Goal: Information Seeking & Learning: Understand process/instructions

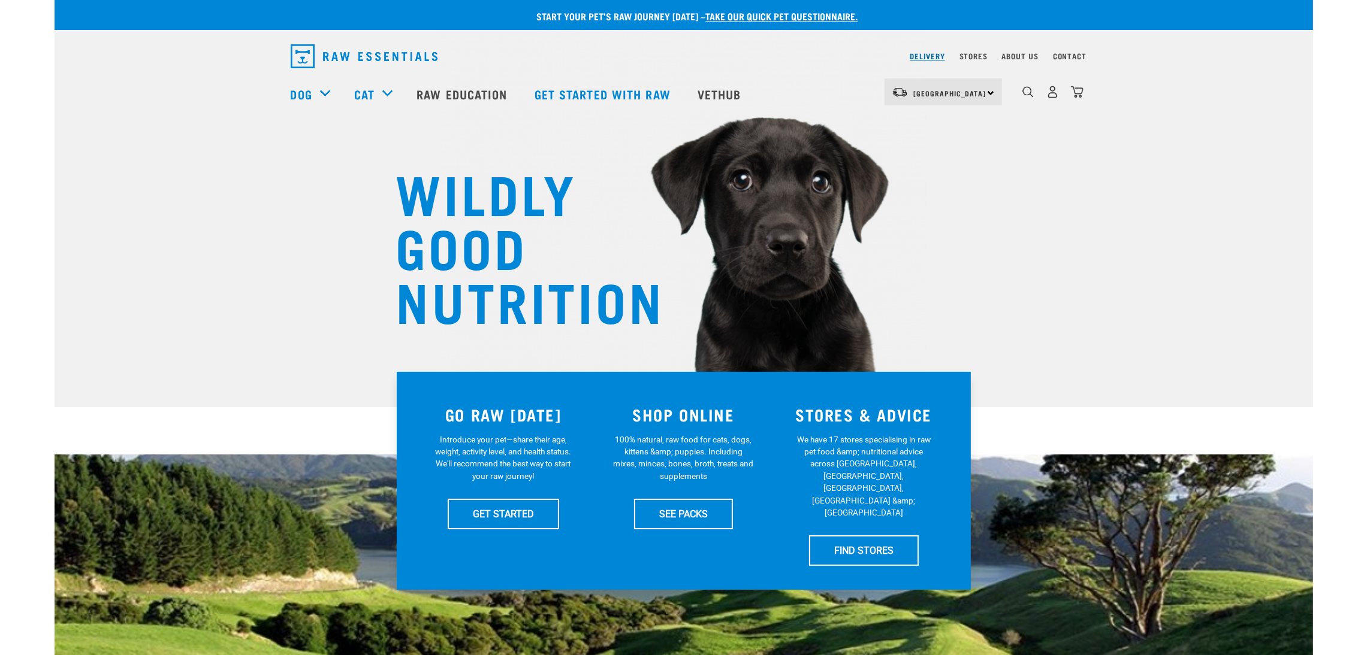
click at [926, 54] on link "Delivery" at bounding box center [927, 56] width 35 height 4
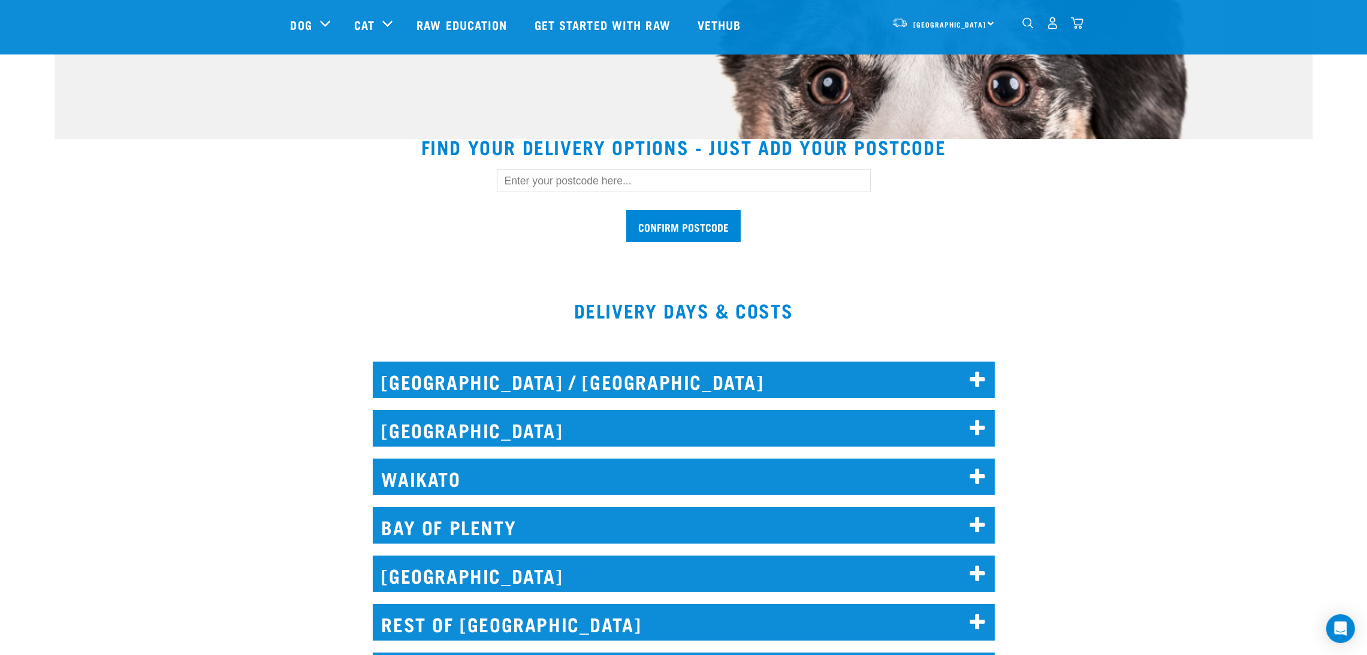
scroll to position [269, 0]
click at [751, 180] on input "text" at bounding box center [684, 180] width 374 height 23
paste input "162 karaka st"
type input "162 karaka st"
drag, startPoint x: 679, startPoint y: 171, endPoint x: 441, endPoint y: 159, distance: 238.1
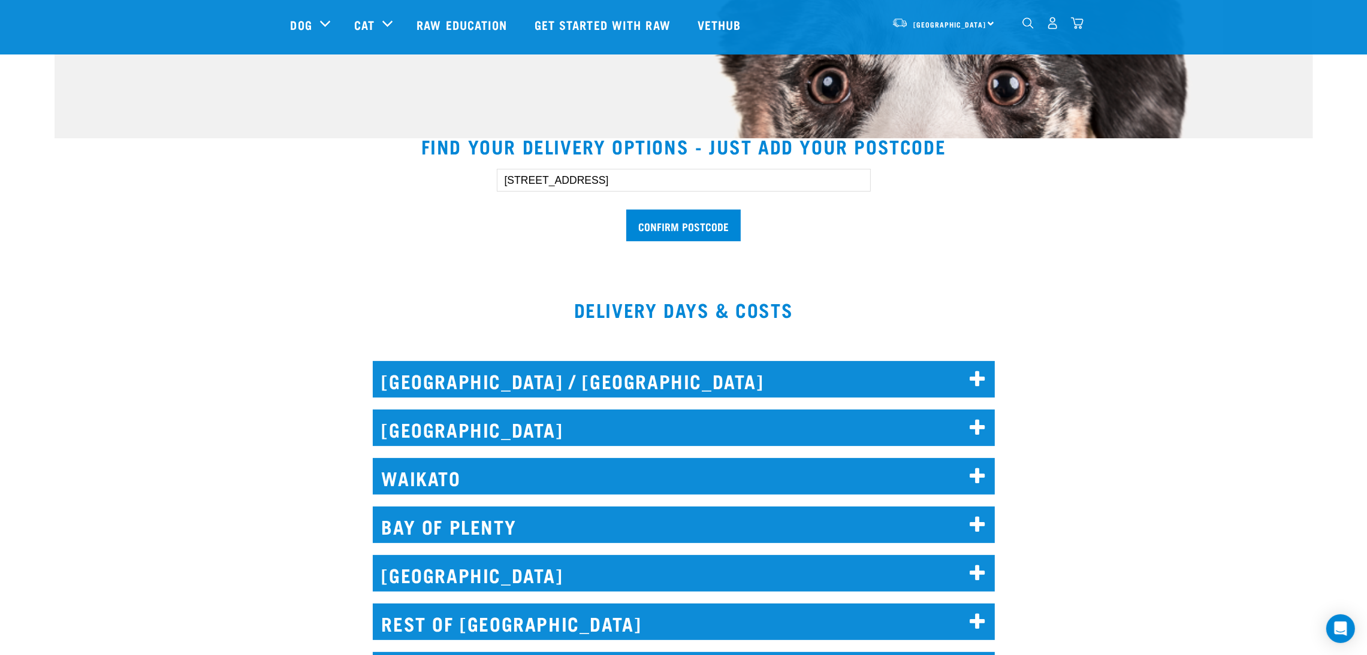
click at [441, 160] on div "162 karaka st Confirm postcode" at bounding box center [683, 199] width 824 height 99
paste input "4501"
type input "4501"
click at [688, 221] on input "Confirm postcode" at bounding box center [683, 226] width 114 height 32
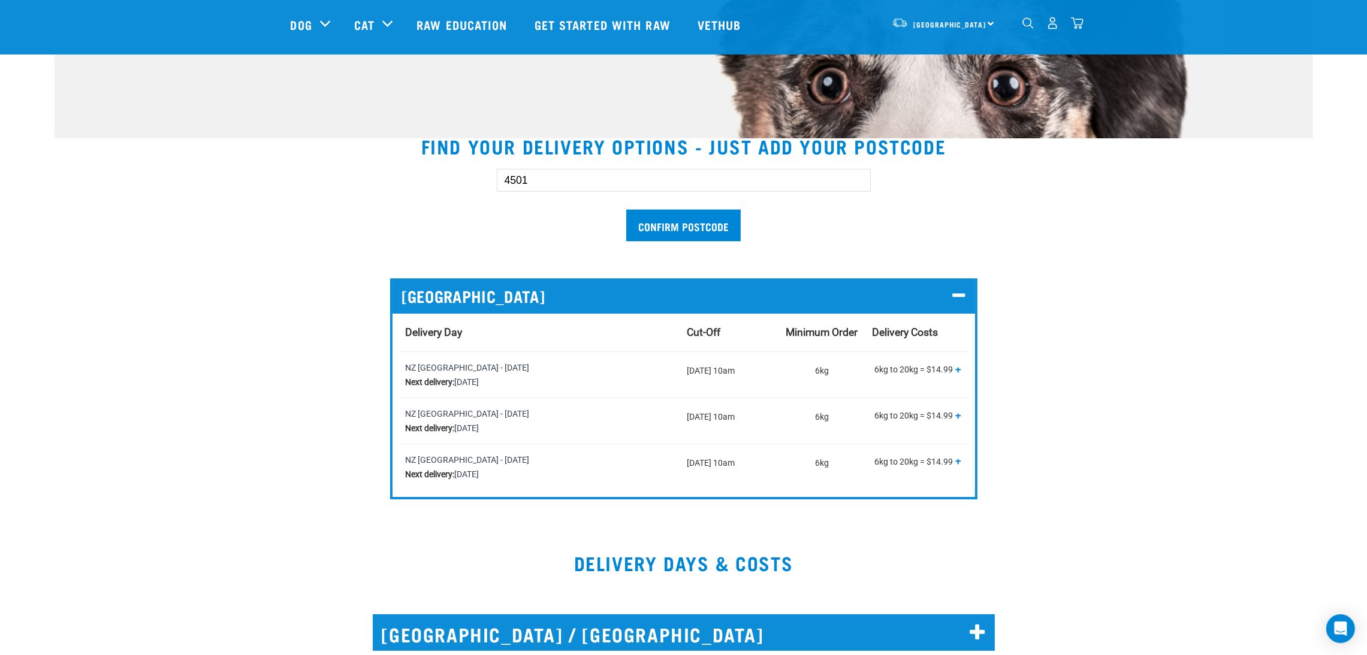
drag, startPoint x: 578, startPoint y: 176, endPoint x: 395, endPoint y: 158, distance: 184.3
click at [404, 162] on div "4501 Confirm postcode" at bounding box center [683, 199] width 824 height 99
type input "0612"
click at [652, 221] on input "Confirm postcode" at bounding box center [683, 226] width 114 height 32
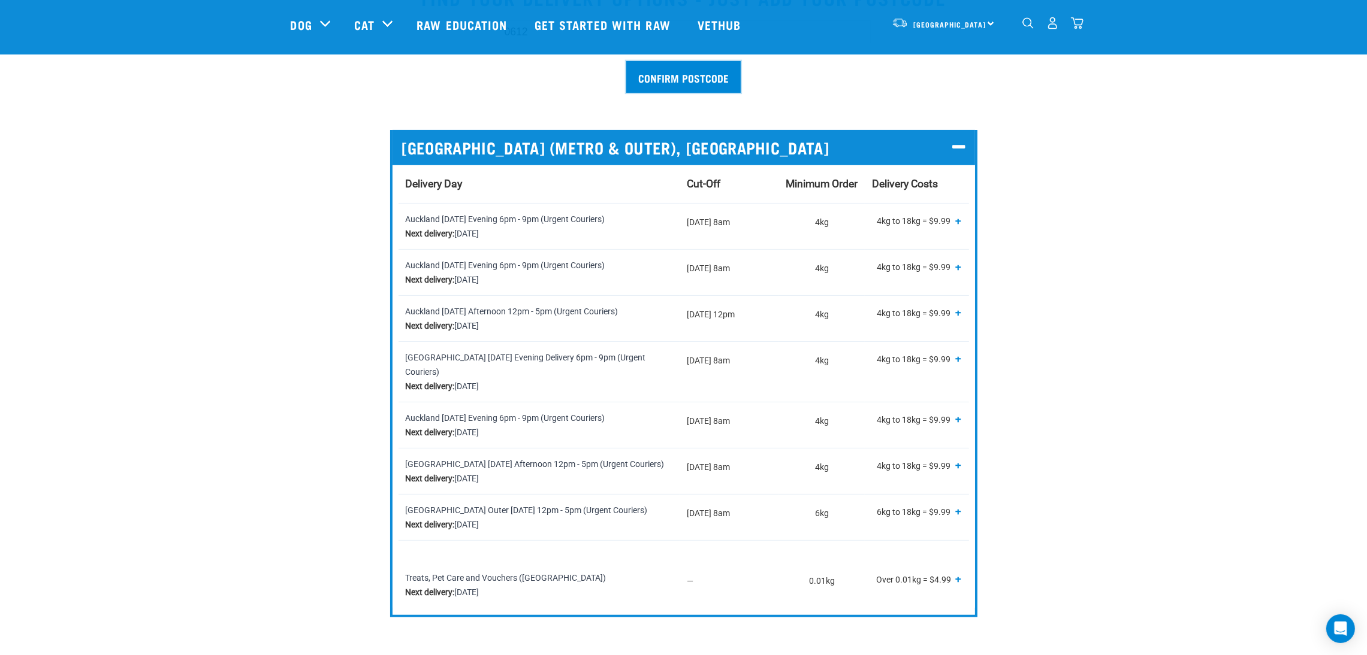
scroll to position [449, 0]
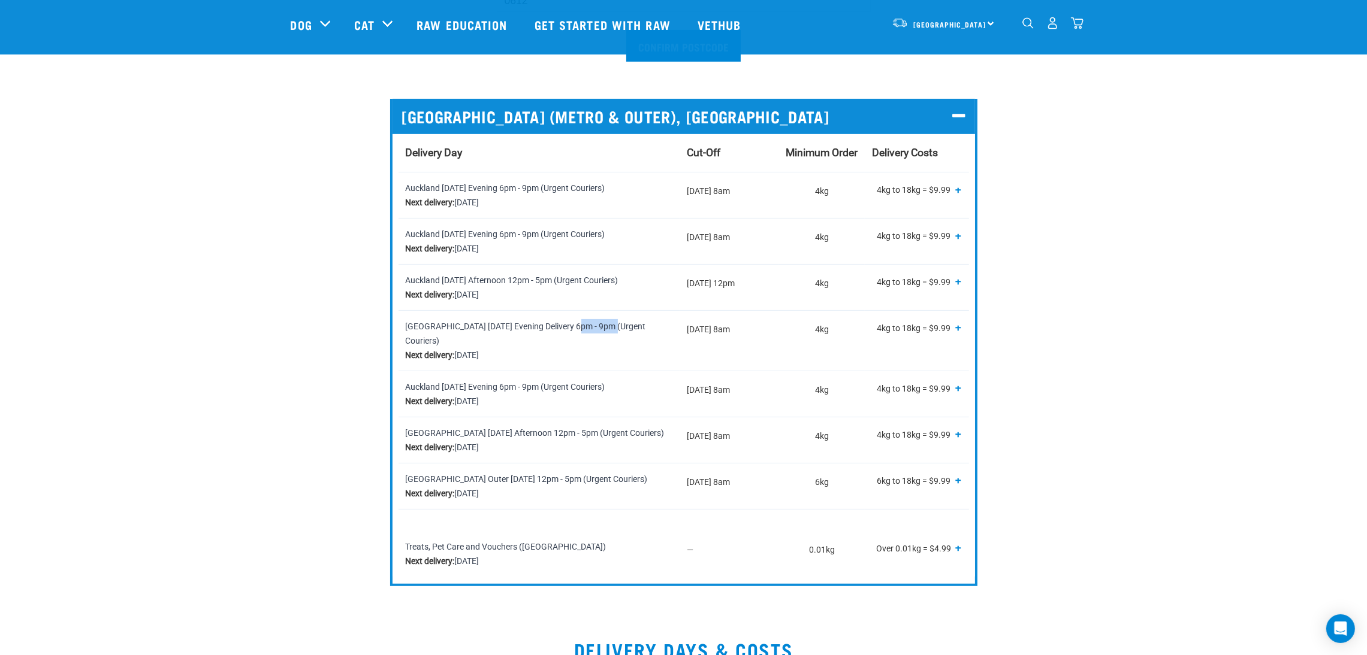
drag, startPoint x: 541, startPoint y: 327, endPoint x: 579, endPoint y: 324, distance: 38.4
click at [579, 324] on div "Auckland Thursday Evening Delivery 6pm - 9pm (Urgent Couriers) Next delivery: T…" at bounding box center [539, 340] width 267 height 43
copy div "6pm - 9pm"
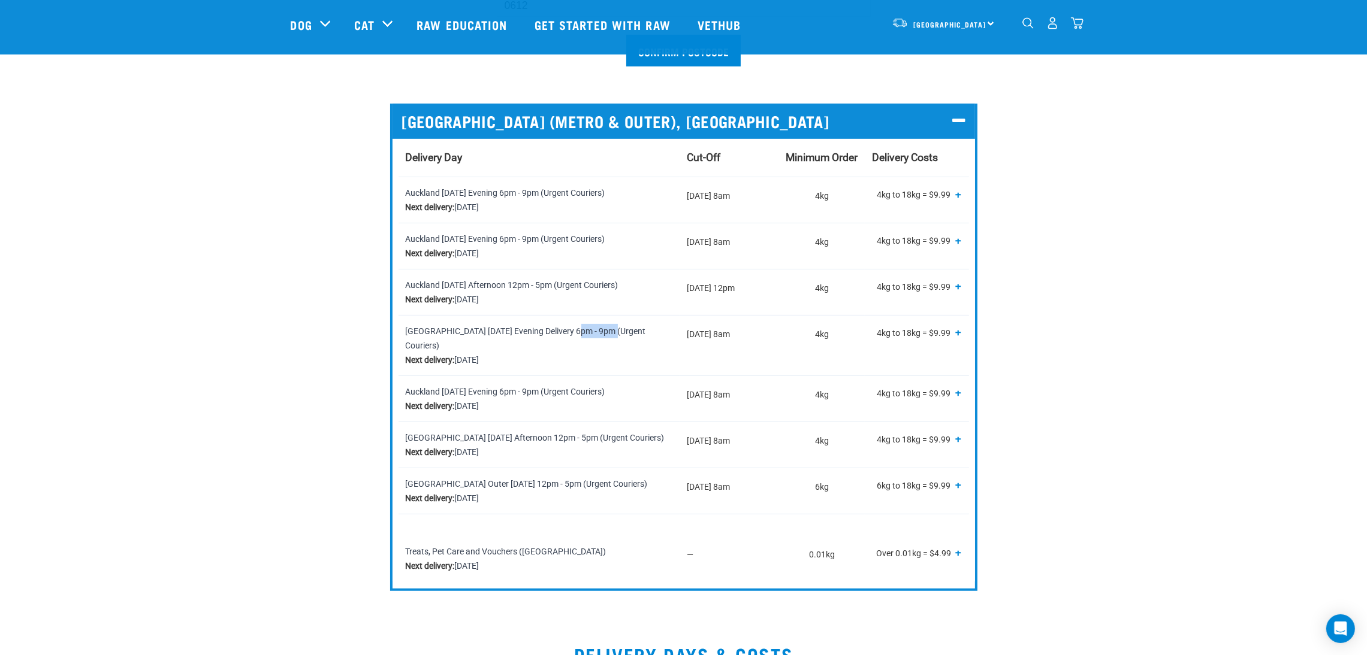
scroll to position [90, 0]
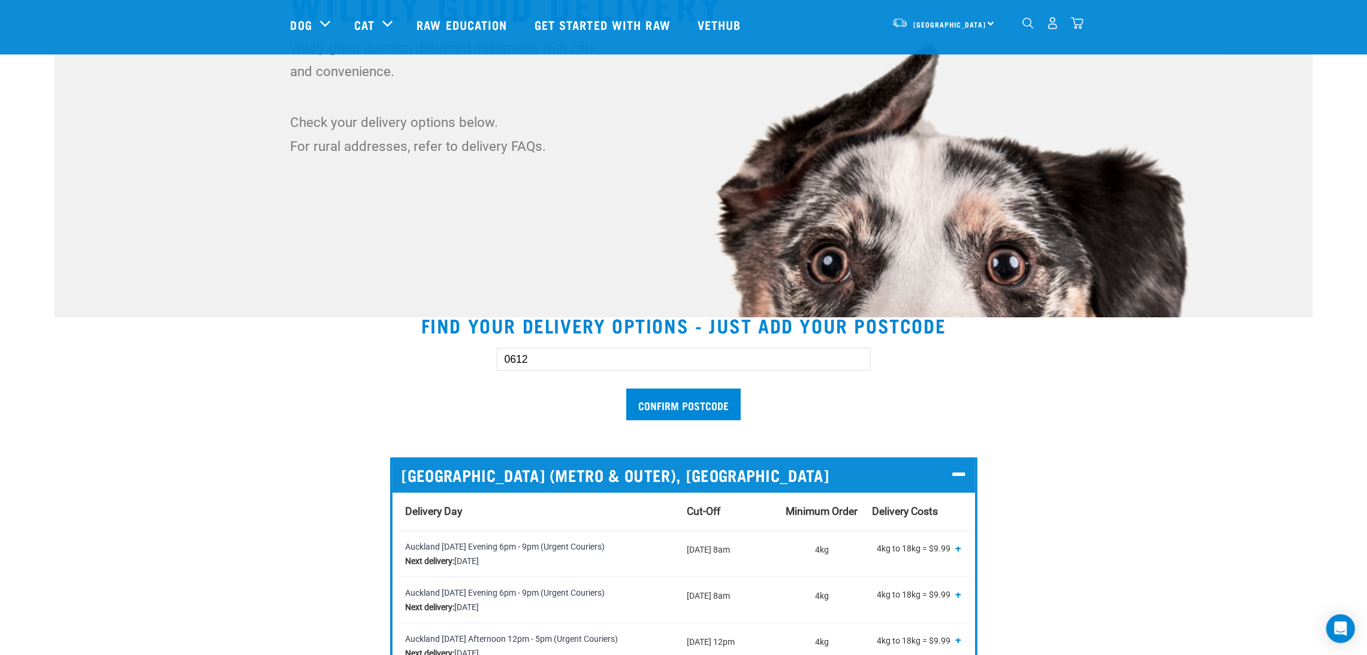
drag, startPoint x: 587, startPoint y: 349, endPoint x: 436, endPoint y: 346, distance: 151.6
click at [436, 346] on div "0612 Confirm postcode" at bounding box center [683, 378] width 824 height 99
type input "0800"
click at [685, 410] on input "Confirm postcode" at bounding box center [683, 405] width 114 height 32
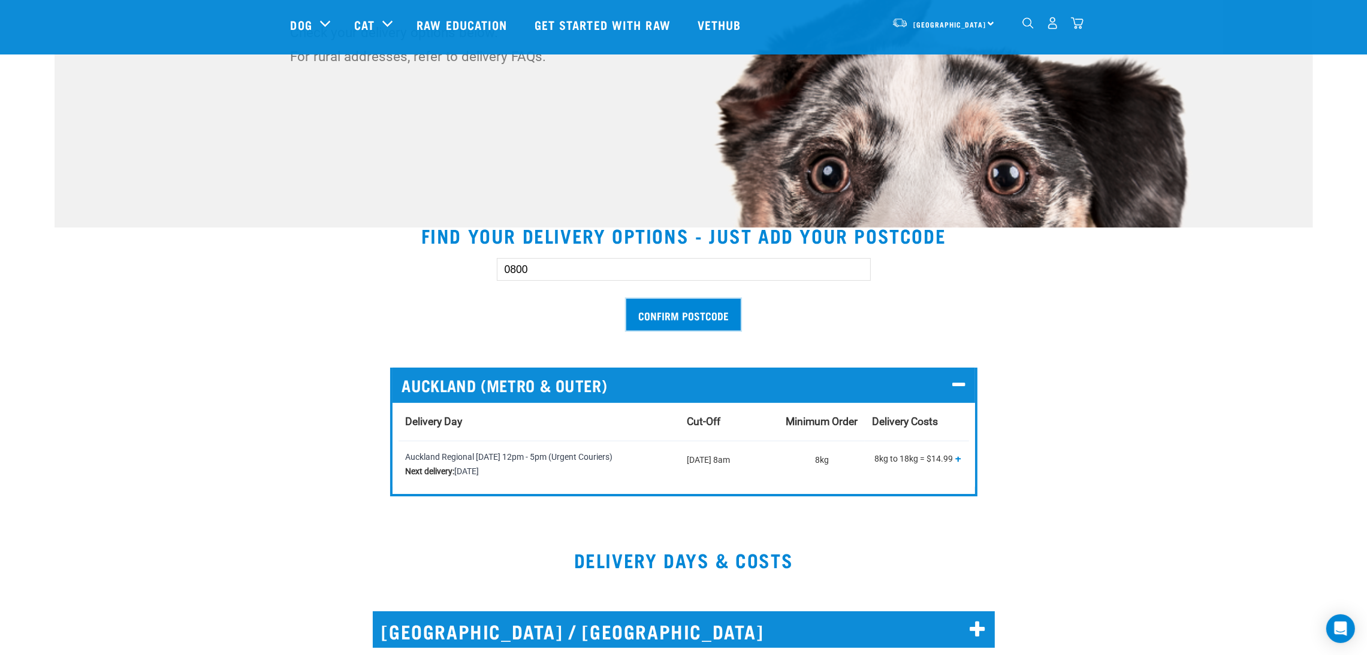
scroll to position [359, 0]
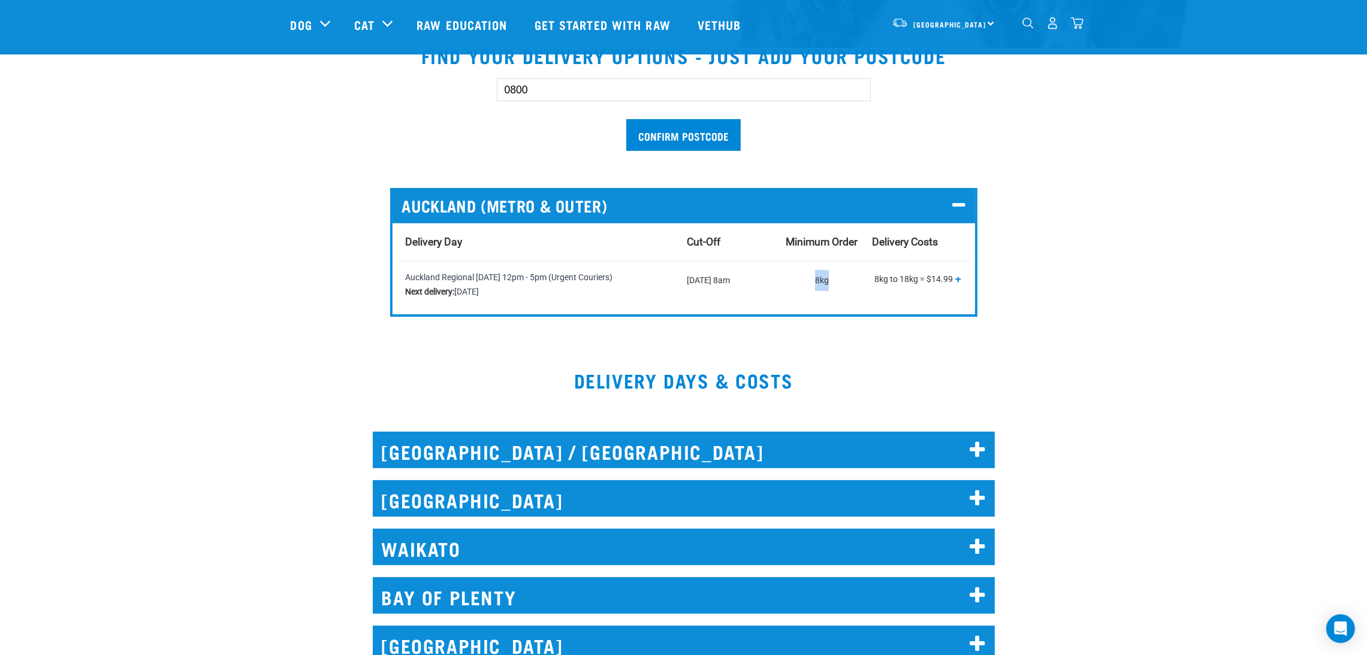
drag, startPoint x: 811, startPoint y: 281, endPoint x: 832, endPoint y: 281, distance: 20.4
click at [832, 281] on td "8kg" at bounding box center [821, 284] width 86 height 46
click at [832, 302] on td "8kg" at bounding box center [821, 284] width 86 height 46
click at [941, 285] on p "8kg to 18kg = $14.99 18kg to 36kg = $19.99 36kg to 54kg = $24.99 Over 54kg = $2…" at bounding box center [916, 280] width 89 height 21
drag, startPoint x: 935, startPoint y: 277, endPoint x: 975, endPoint y: 280, distance: 40.3
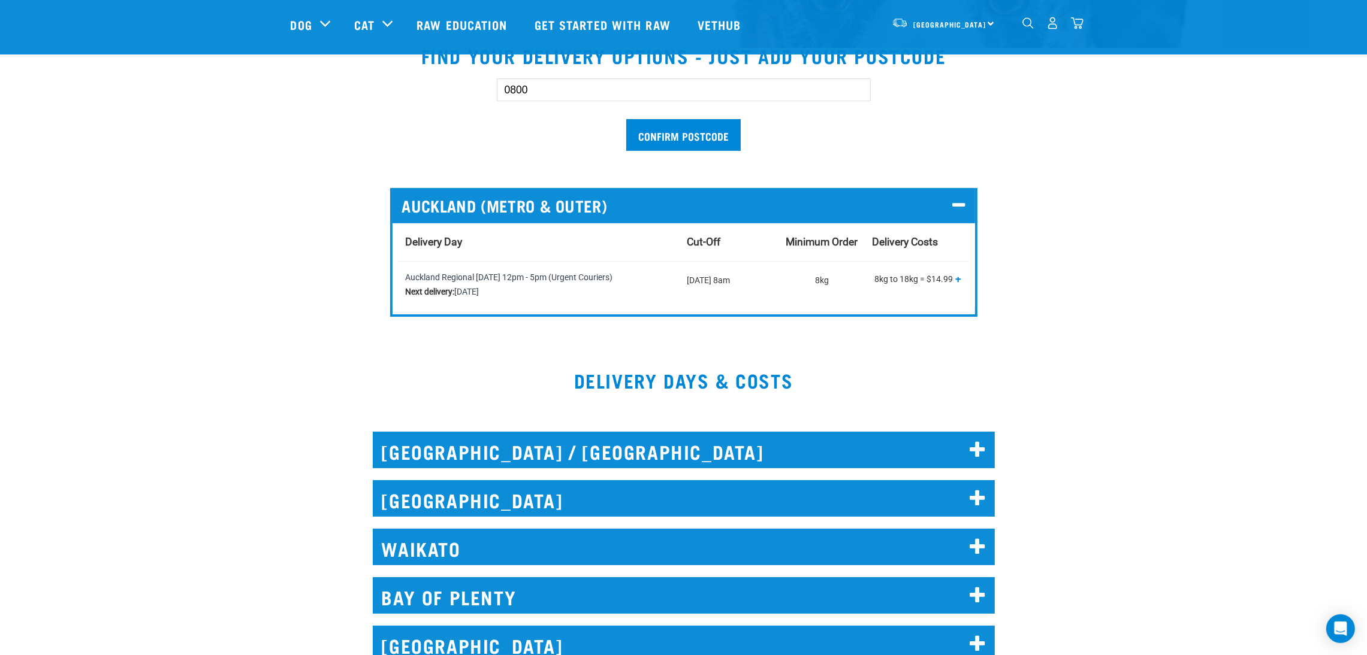
click at [975, 280] on div "AUCKLAND (METRO & OUTER) Delivery Day Cut-Off Minimum Order Delivery Costs Auck…" at bounding box center [683, 252] width 587 height 129
click at [946, 289] on p "8kg to 18kg = $14.99 18kg to 36kg = $19.99 36kg to 54kg = $24.99 Over 54kg = $2…" at bounding box center [916, 280] width 89 height 21
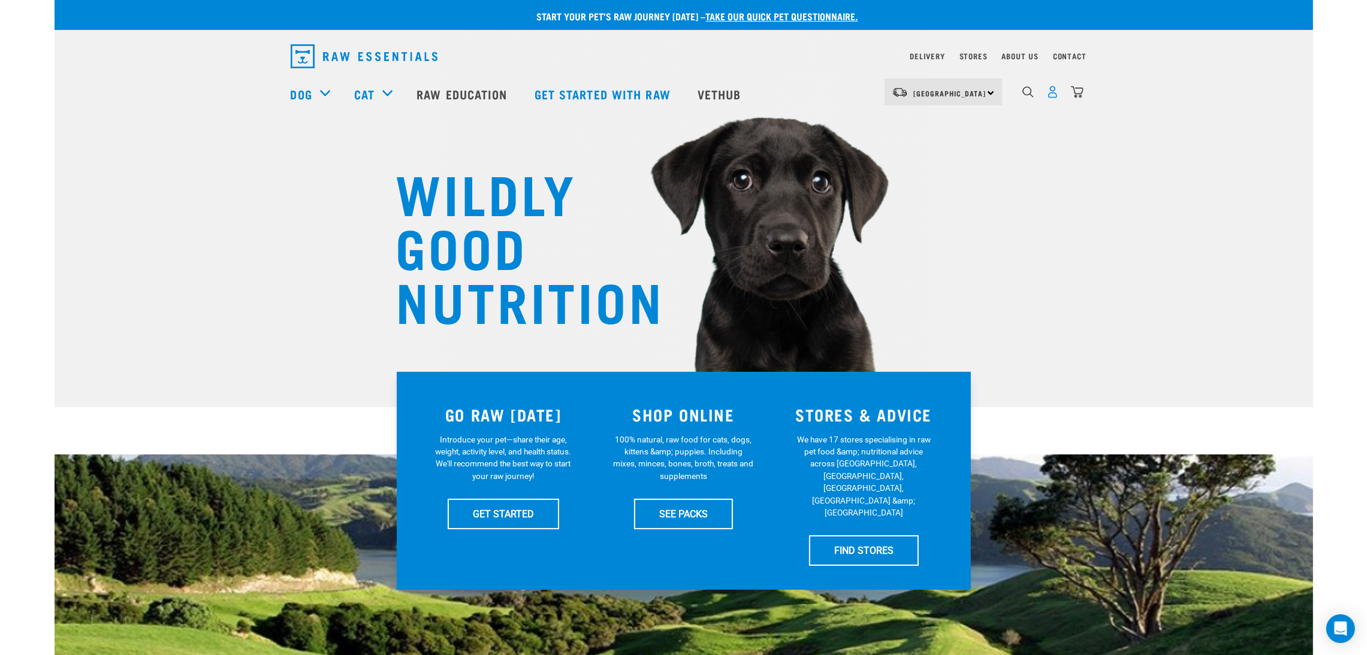
click at [1053, 93] on img "dropdown navigation" at bounding box center [1052, 92] width 13 height 13
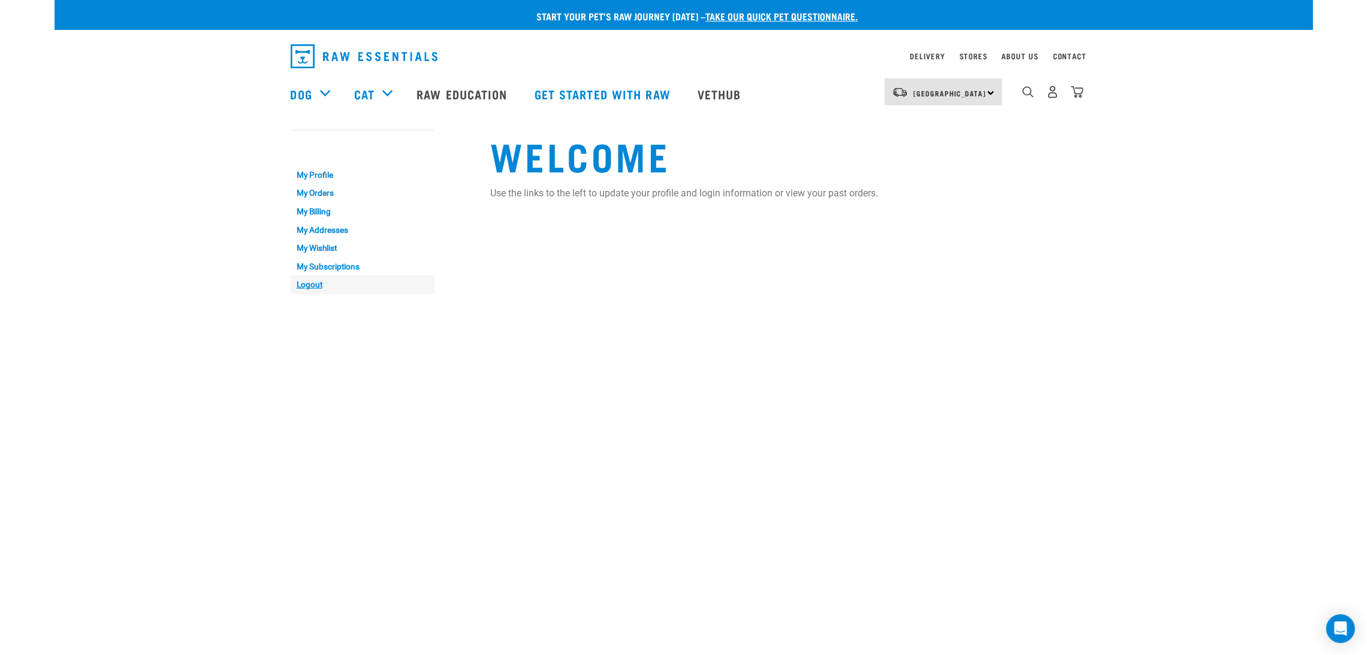
click at [310, 282] on link "Logout" at bounding box center [363, 285] width 144 height 19
